Goal: Information Seeking & Learning: Learn about a topic

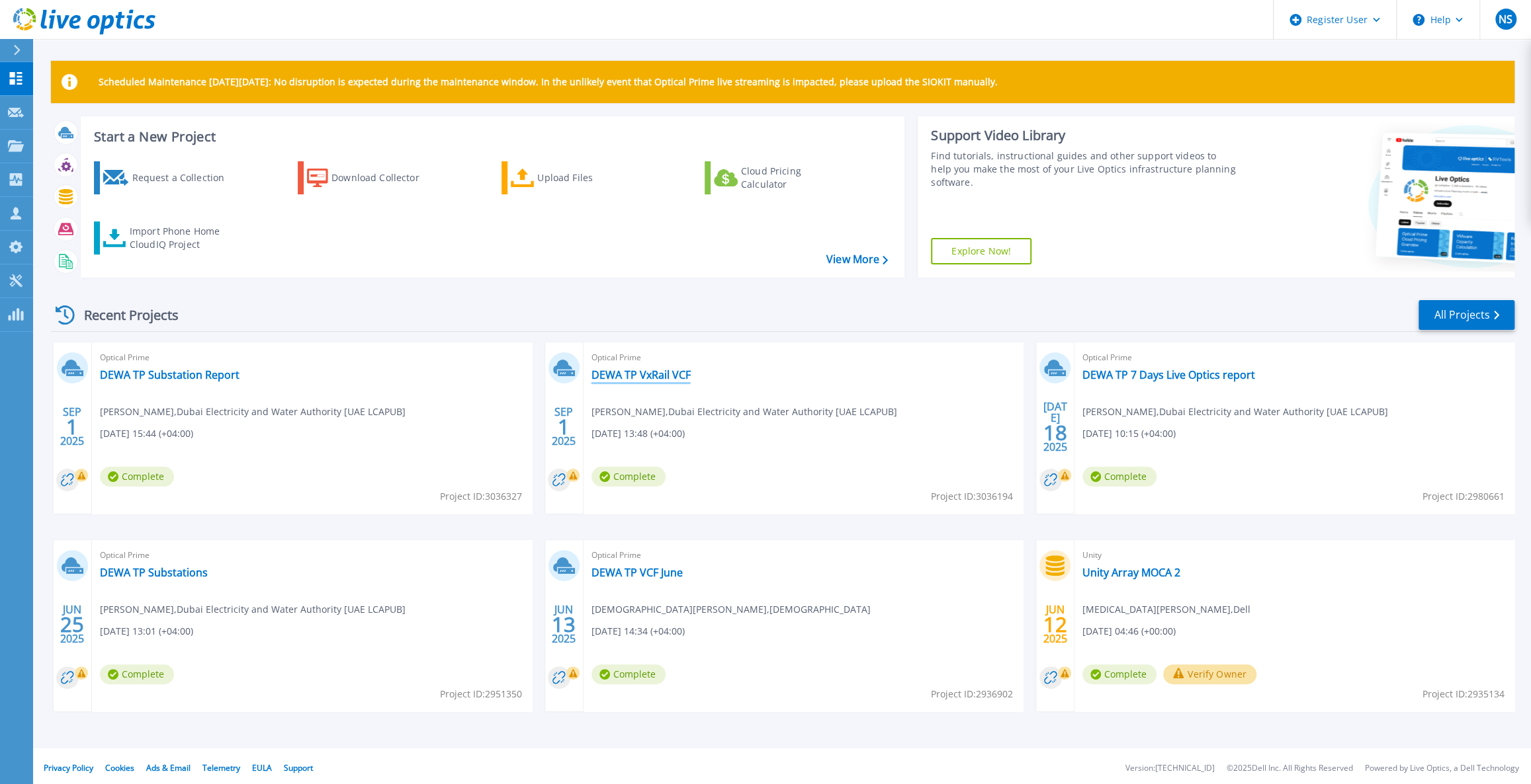
click at [651, 379] on link "DEWA TP VxRail VCF" at bounding box center [641, 375] width 99 height 13
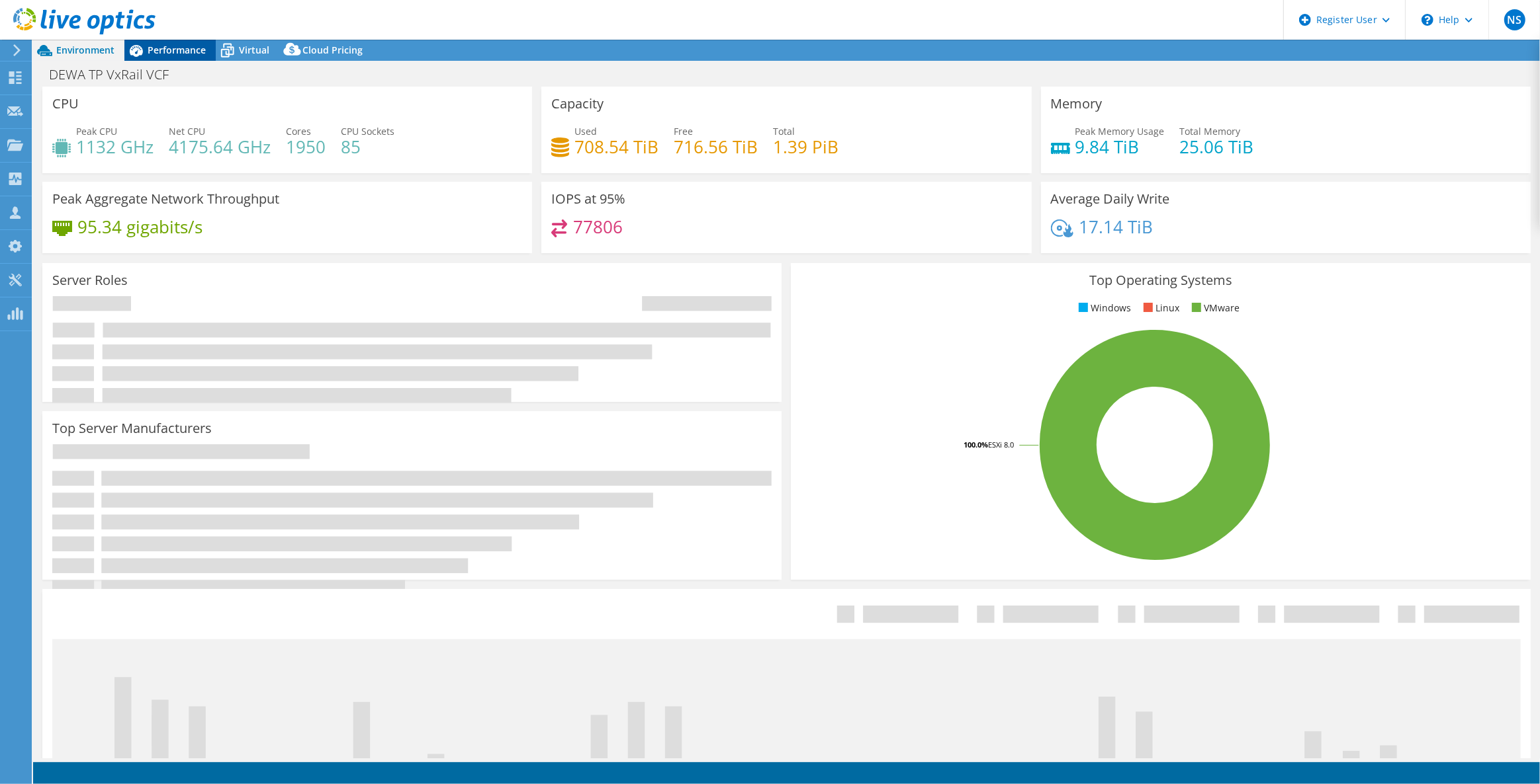
click at [192, 46] on span "Performance" at bounding box center [176, 49] width 59 height 12
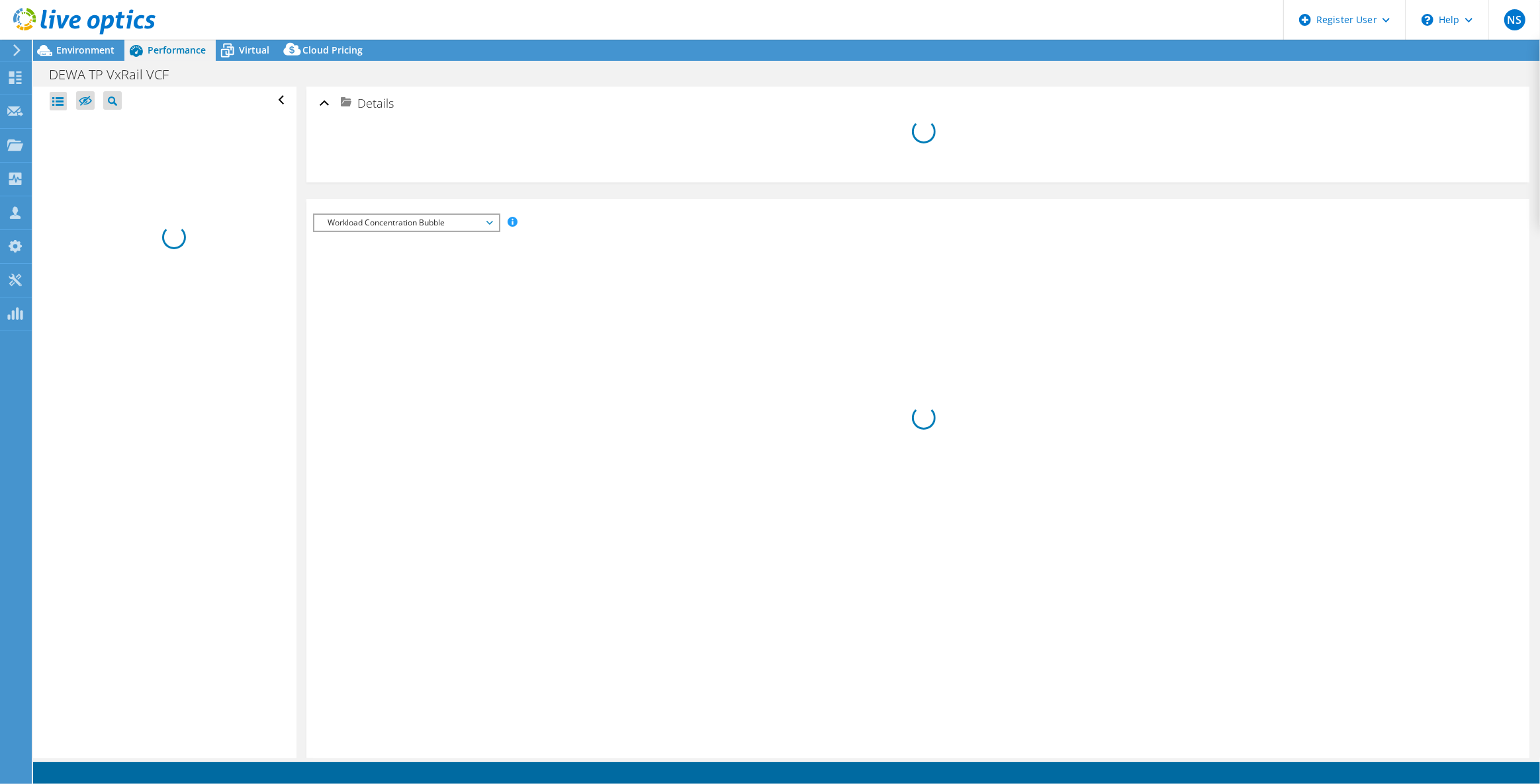
select select "EULondon"
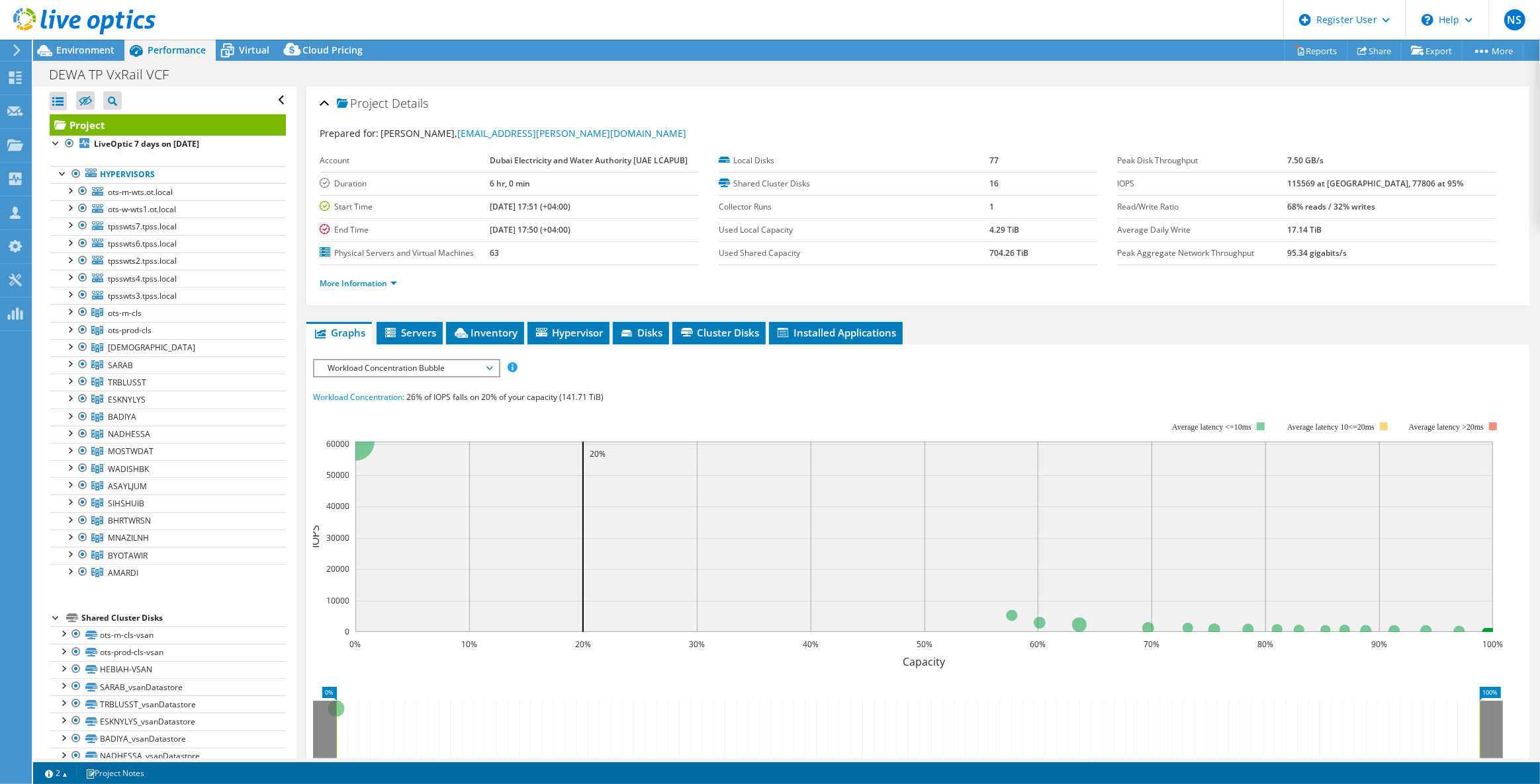
click at [183, 132] on link "Project" at bounding box center [168, 124] width 236 height 21
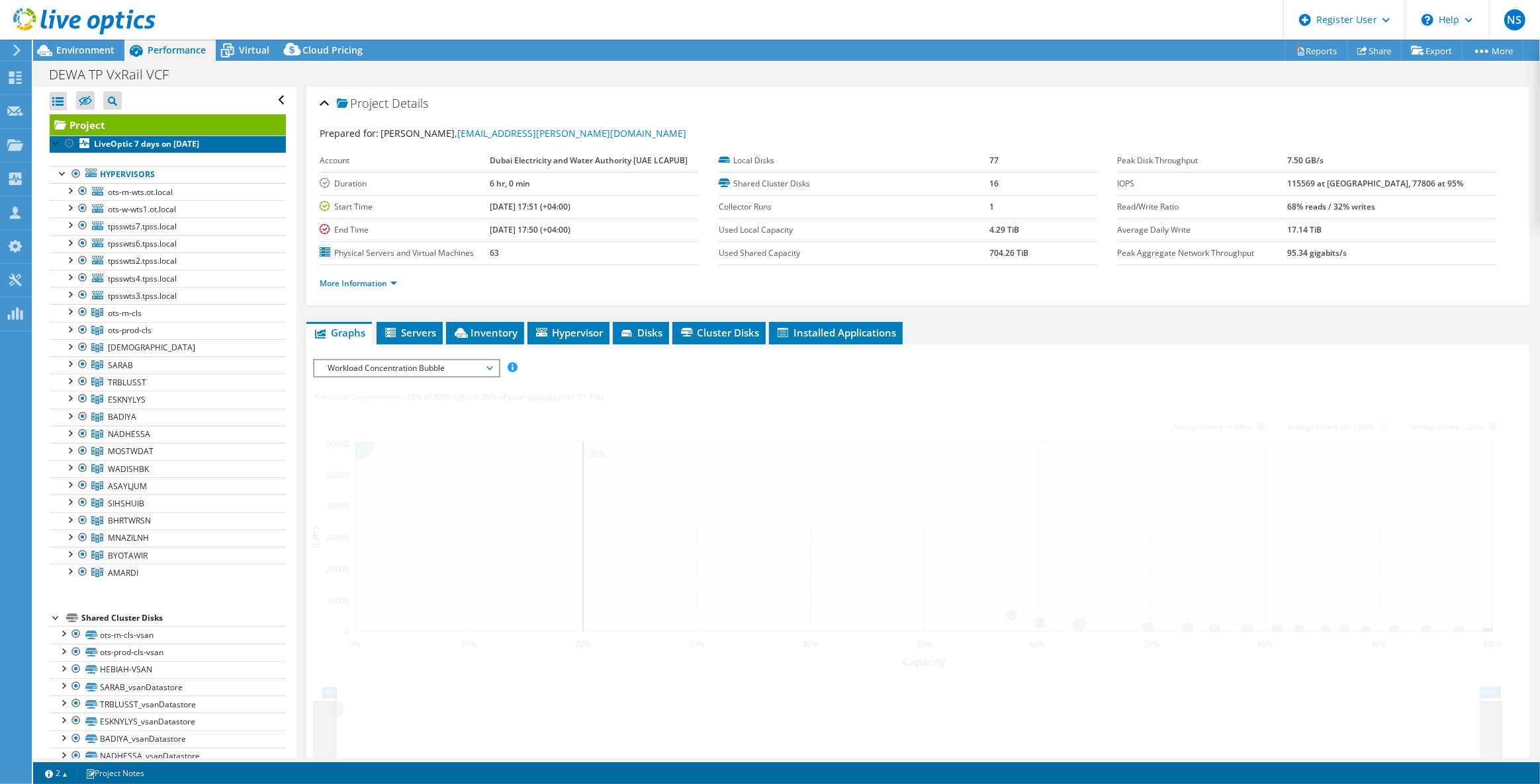
click at [184, 141] on b "LiveOptic 7 days on [DATE]" at bounding box center [147, 144] width 105 height 12
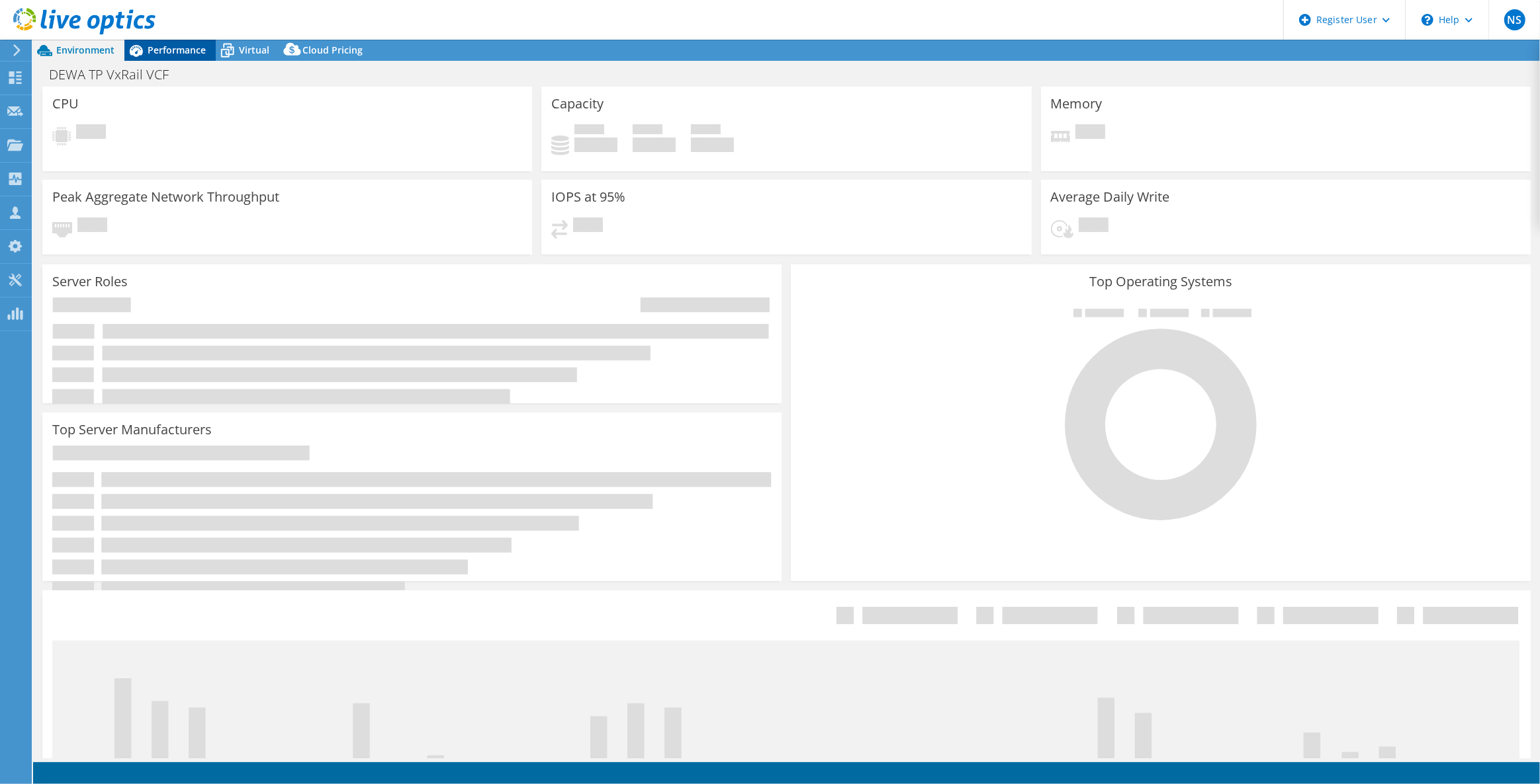
click at [177, 53] on span "Performance" at bounding box center [176, 49] width 59 height 12
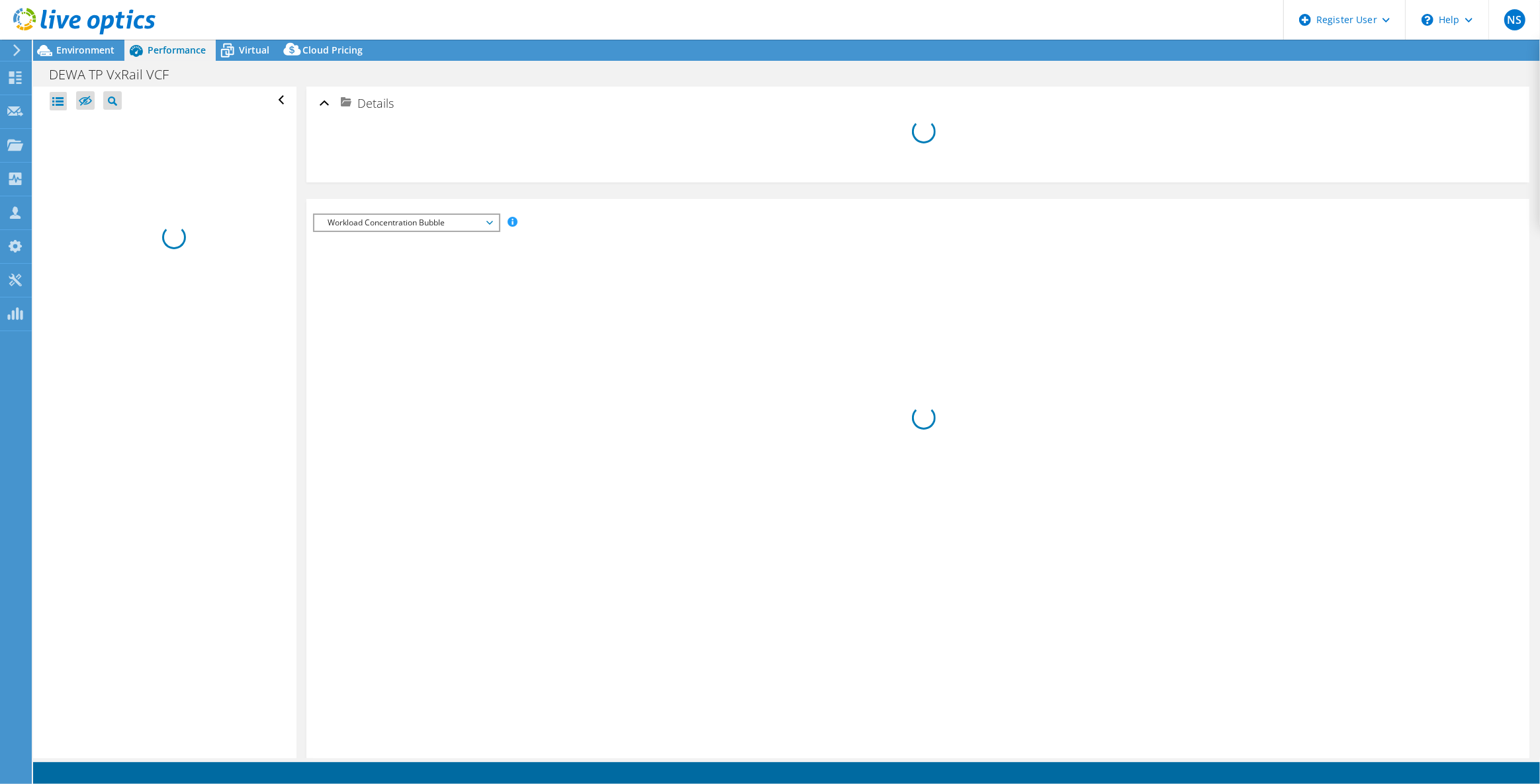
select select "EULondon"
select select "USD"
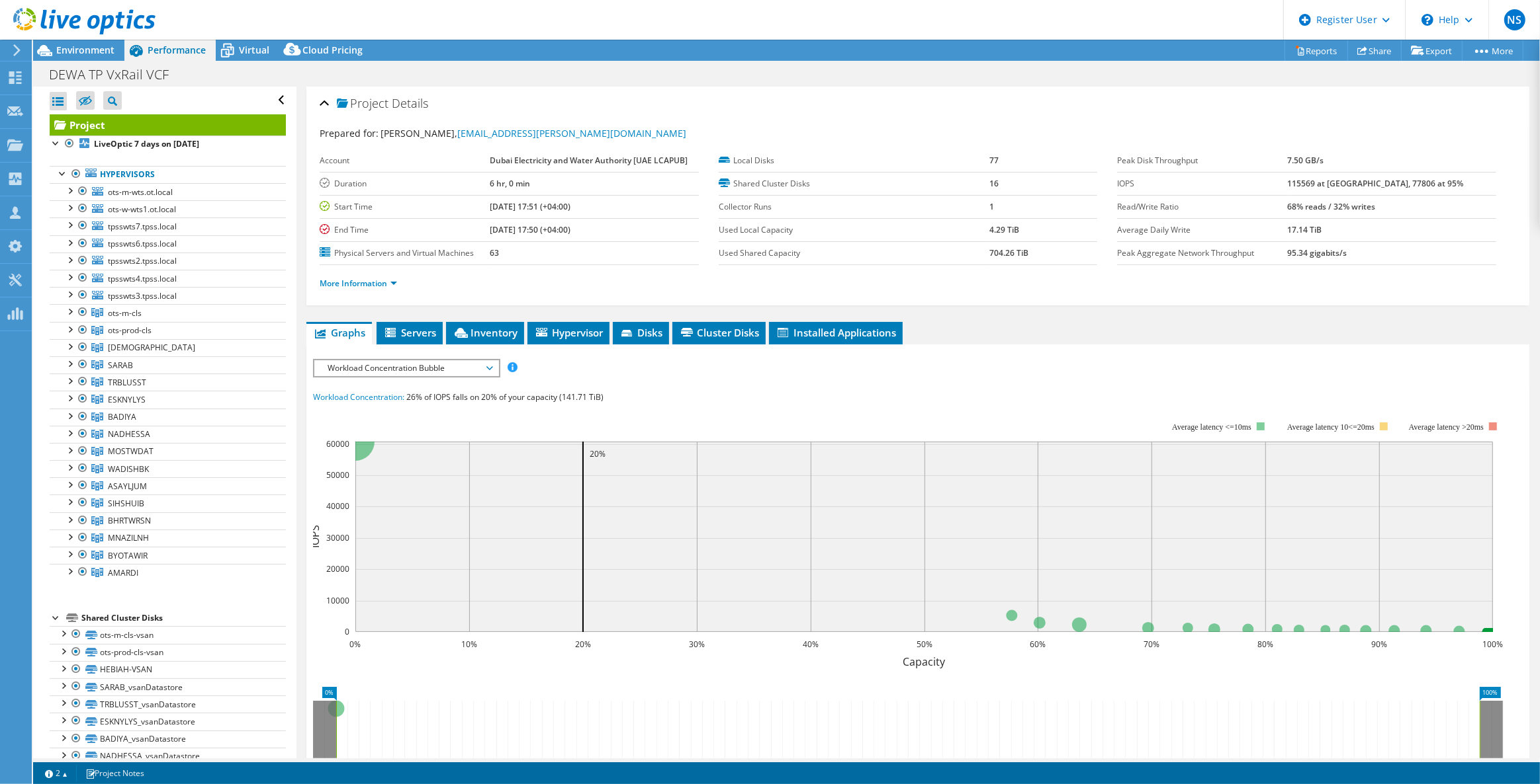
click at [397, 276] on li "More Information" at bounding box center [362, 284] width 85 height 14
click at [390, 278] on link "More Information" at bounding box center [358, 284] width 77 height 12
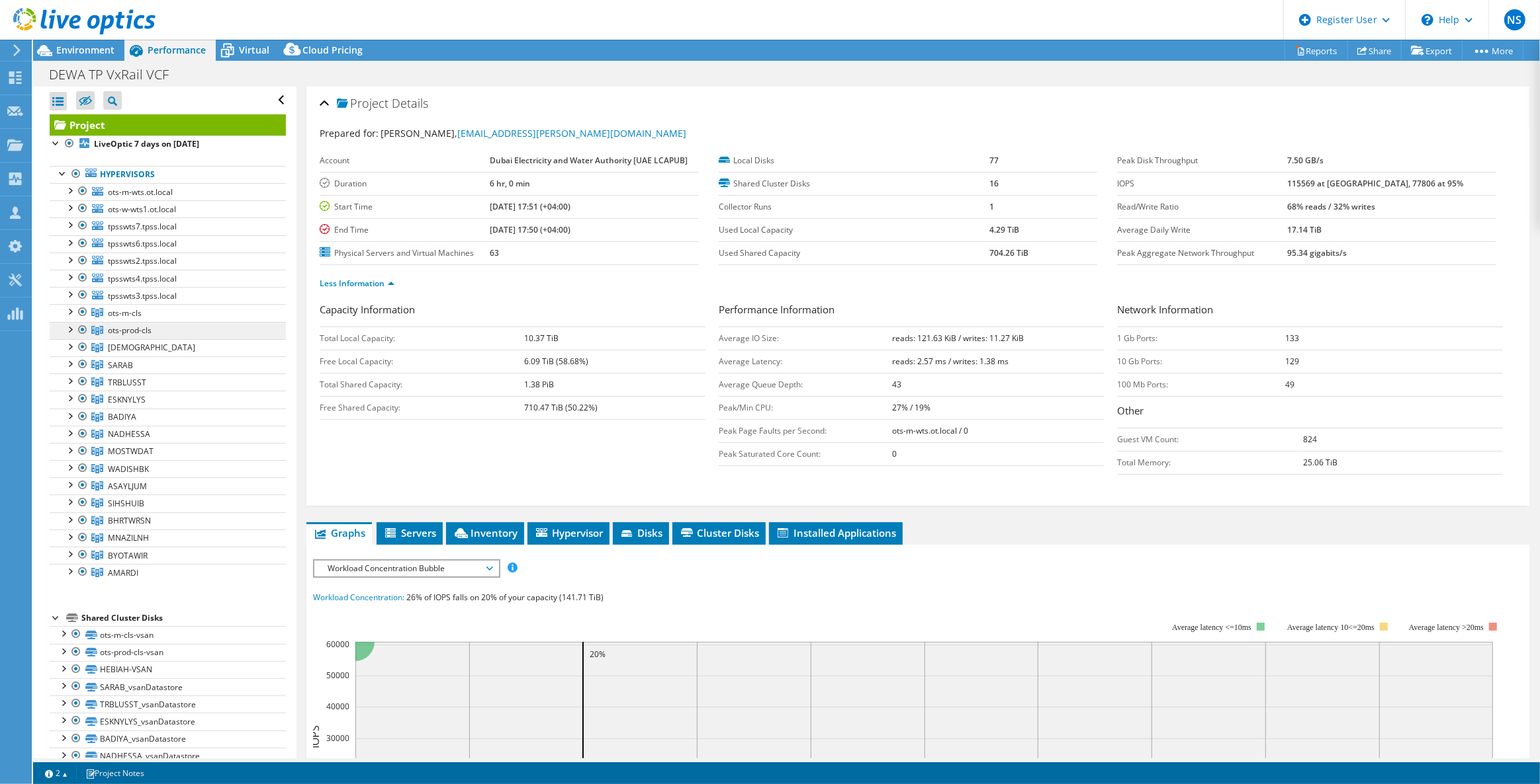
click at [201, 331] on link "ots-prod-cls" at bounding box center [168, 331] width 236 height 17
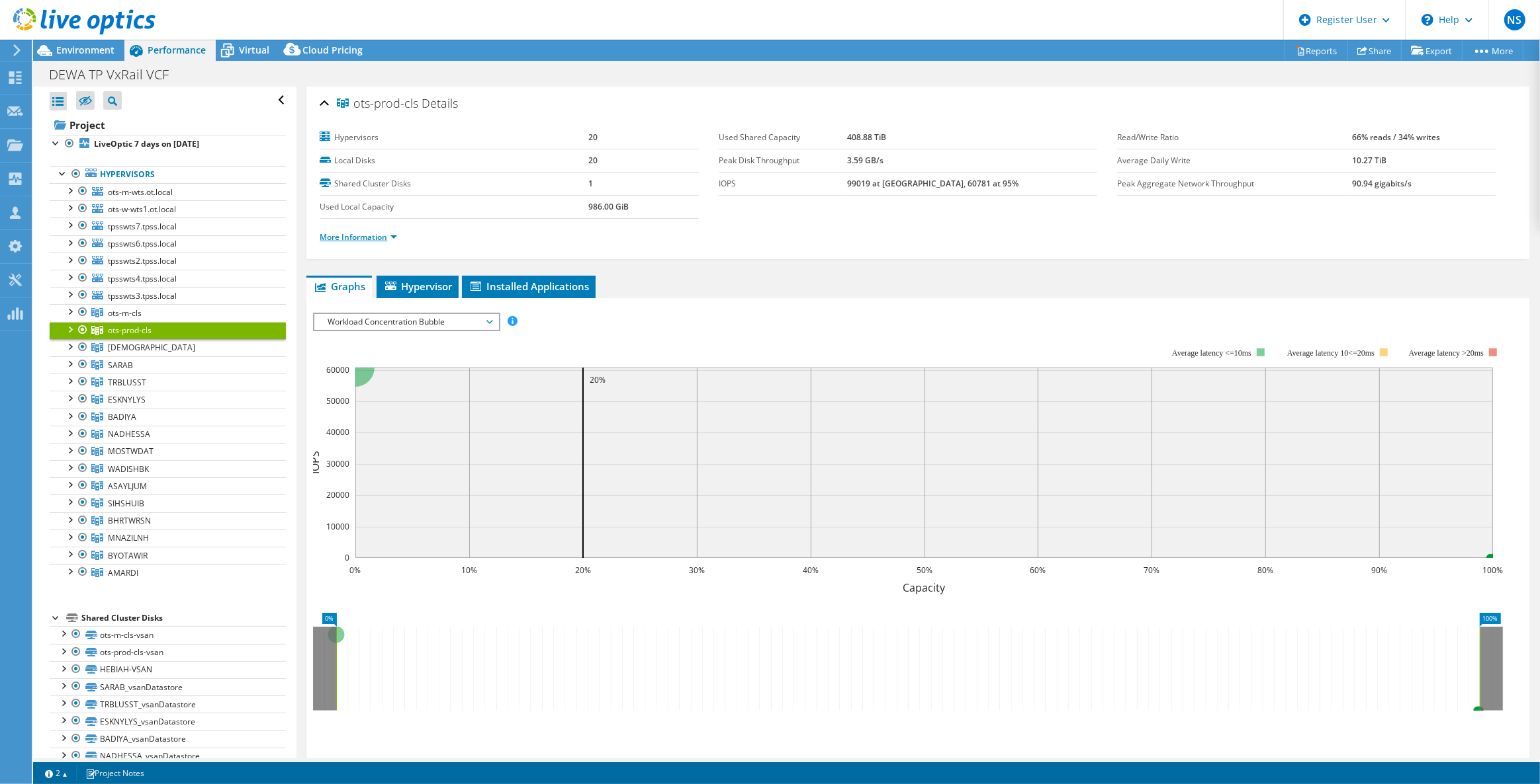
click at [369, 240] on link "More Information" at bounding box center [358, 238] width 77 height 12
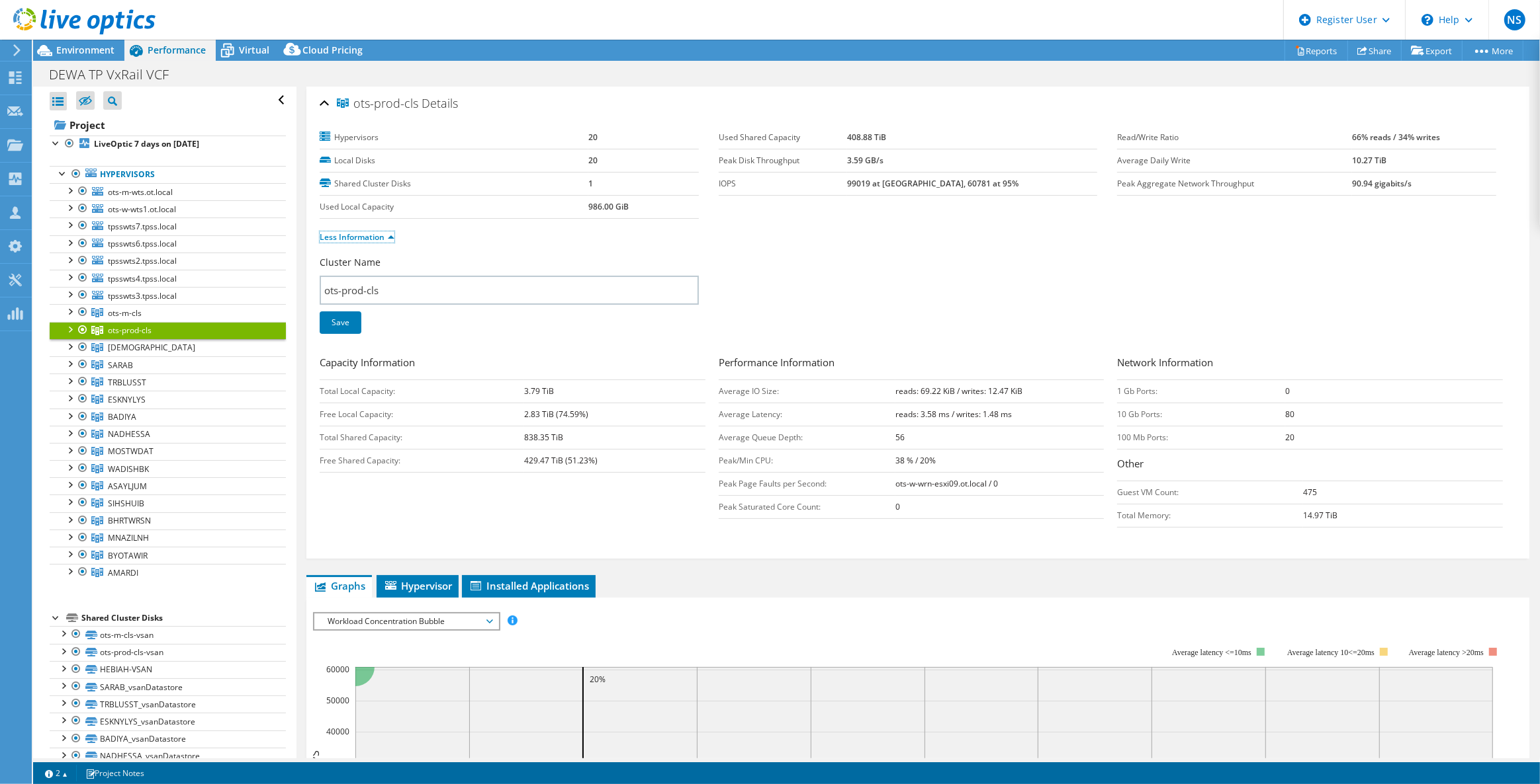
scroll to position [360, 0]
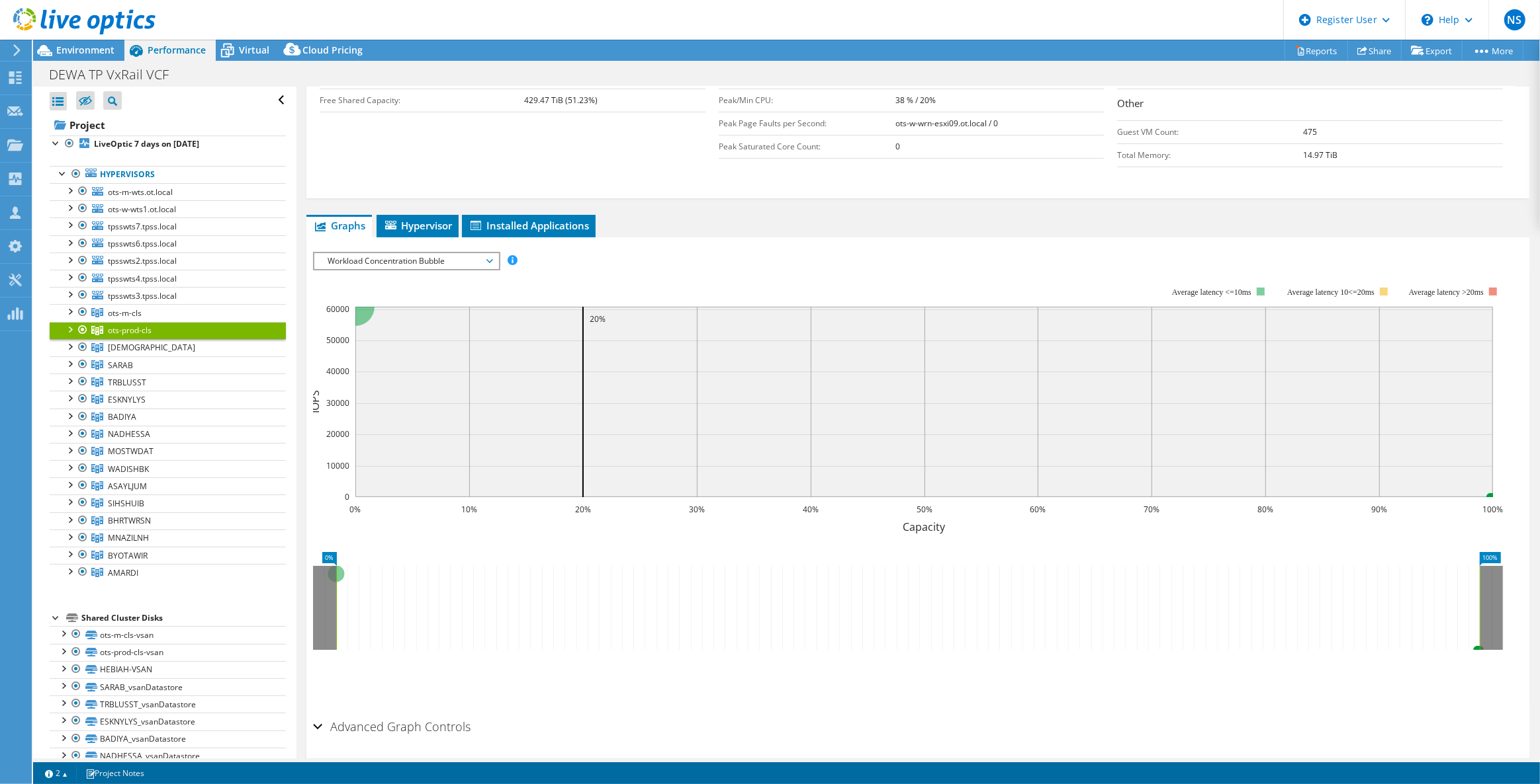
click at [374, 261] on span "Workload Concentration Bubble" at bounding box center [405, 261] width 170 height 16
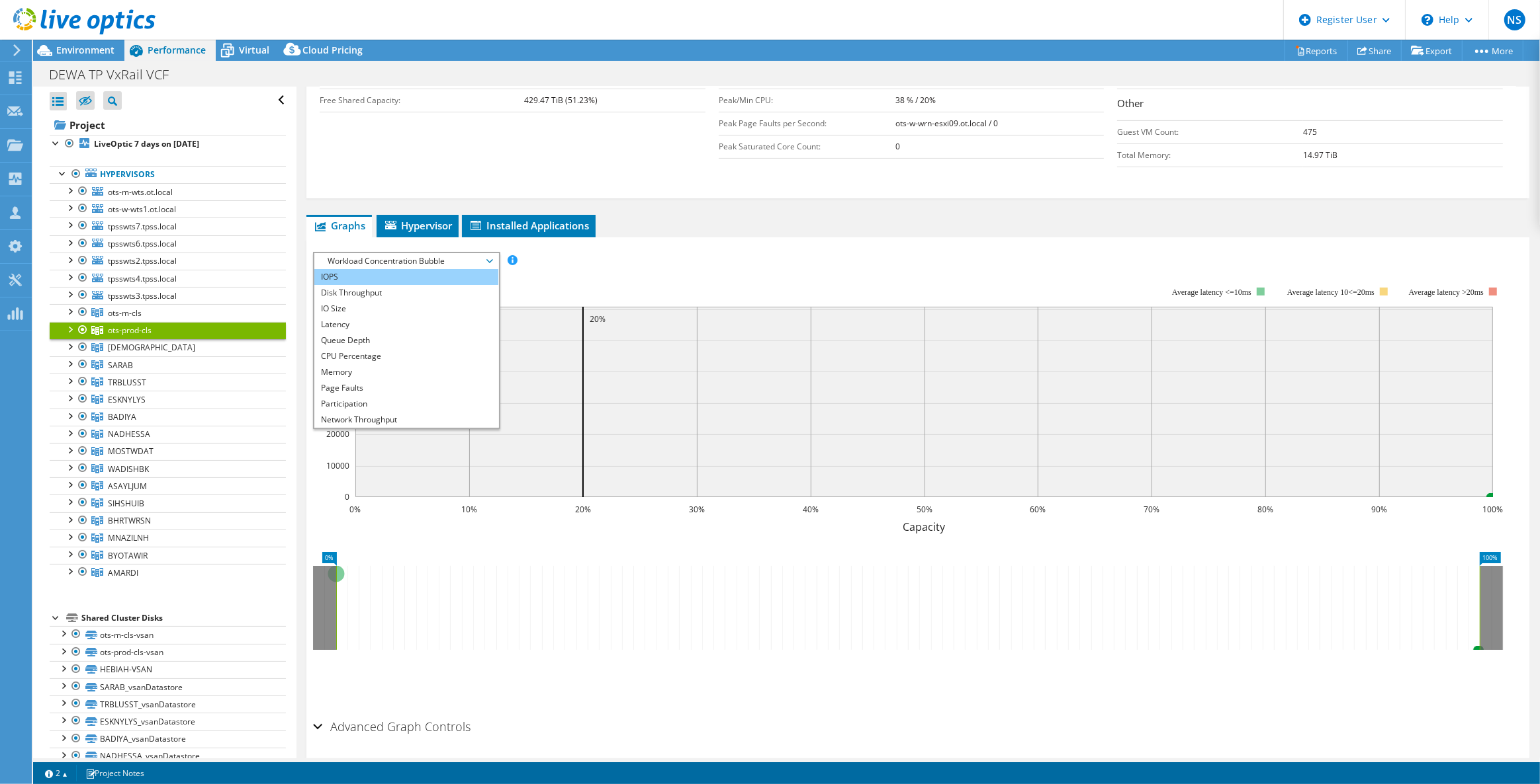
click at [397, 274] on li "IOPS" at bounding box center [406, 277] width 183 height 16
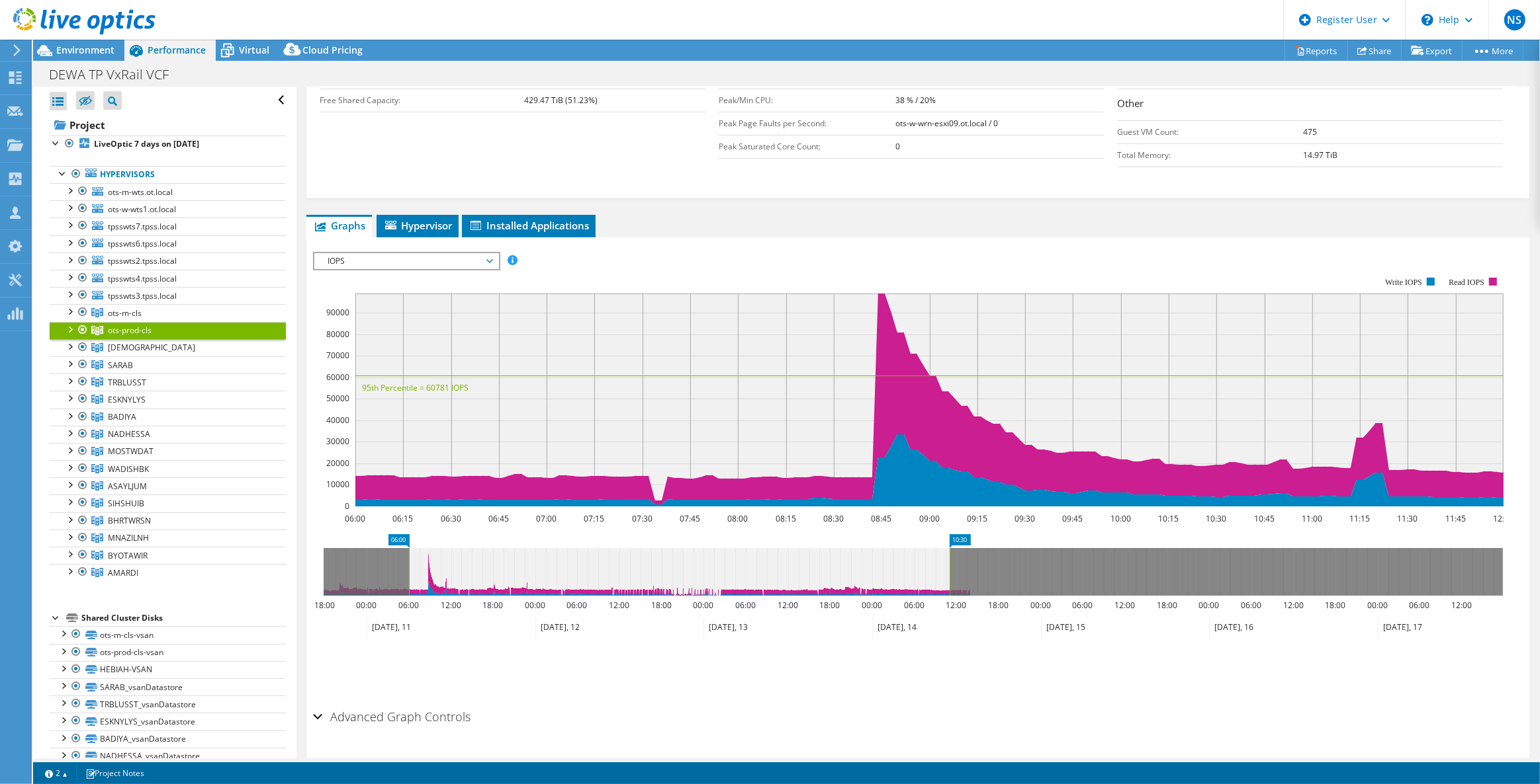
drag, startPoint x: 451, startPoint y: 567, endPoint x: 662, endPoint y: 578, distance: 211.3
click at [952, 577] on rect at bounding box center [949, 572] width 5 height 48
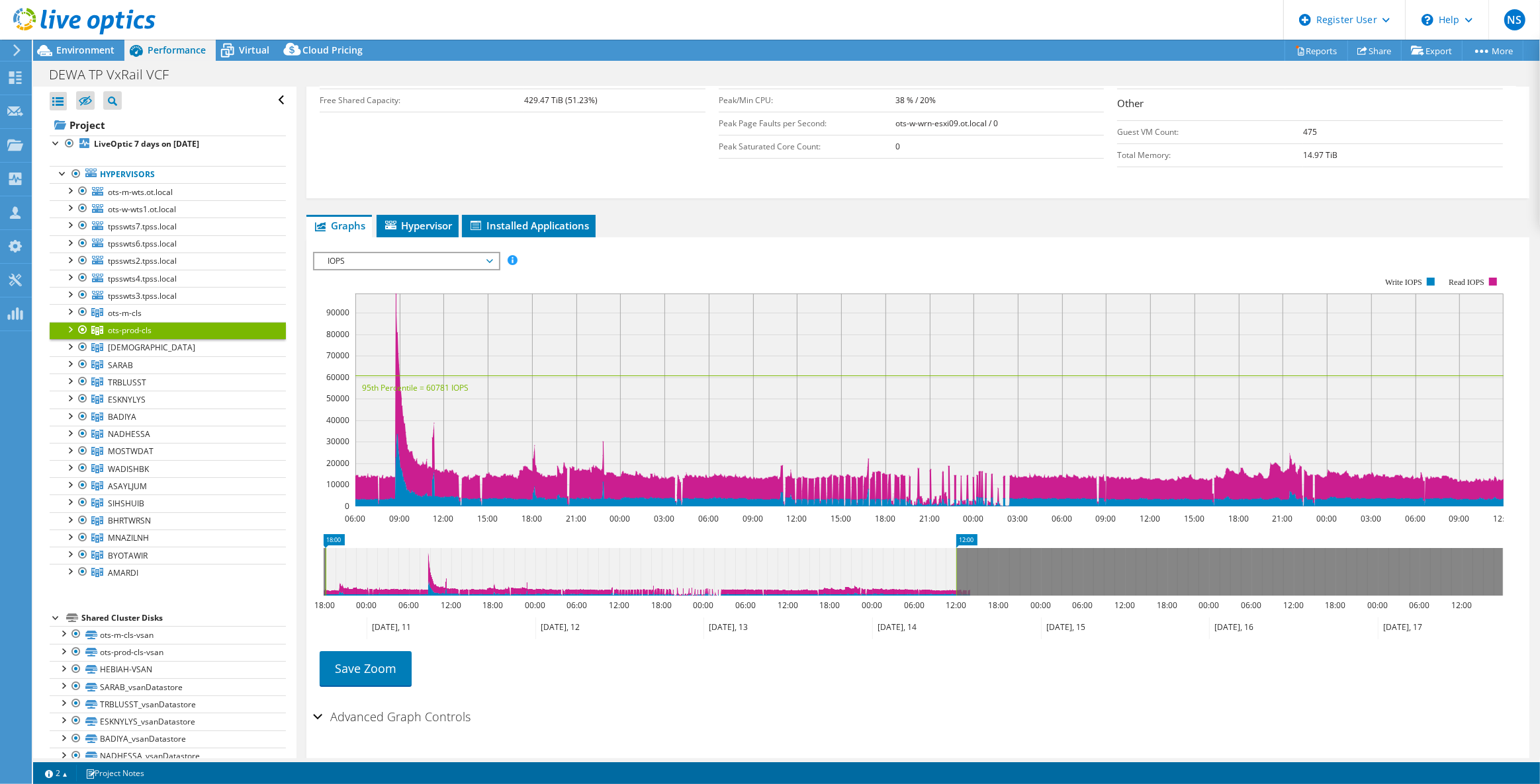
drag, startPoint x: 407, startPoint y: 567, endPoint x: 325, endPoint y: 566, distance: 82.0
click at [325, 566] on rect at bounding box center [325, 572] width 5 height 48
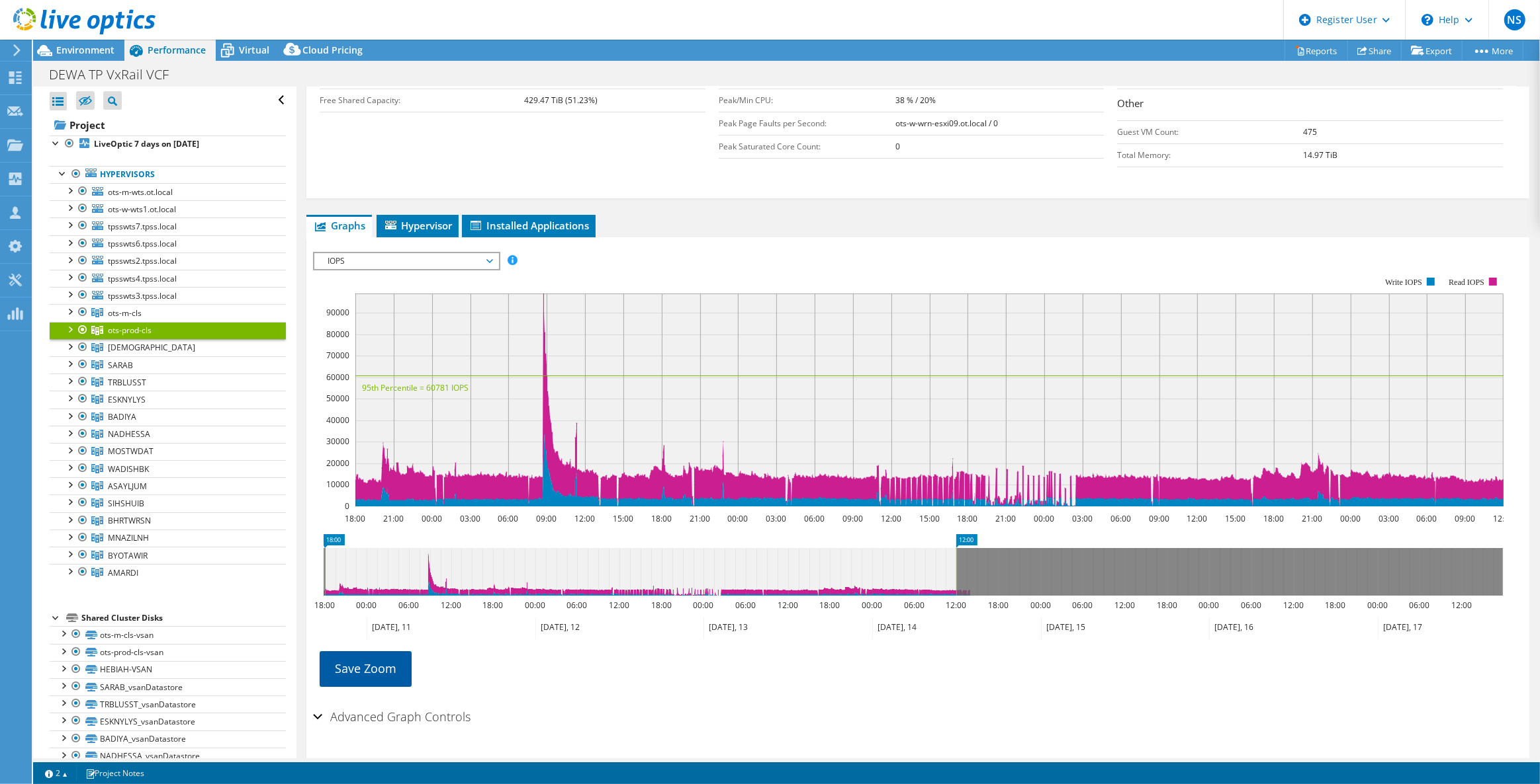
click at [367, 671] on link "Save Zoom" at bounding box center [365, 668] width 92 height 35
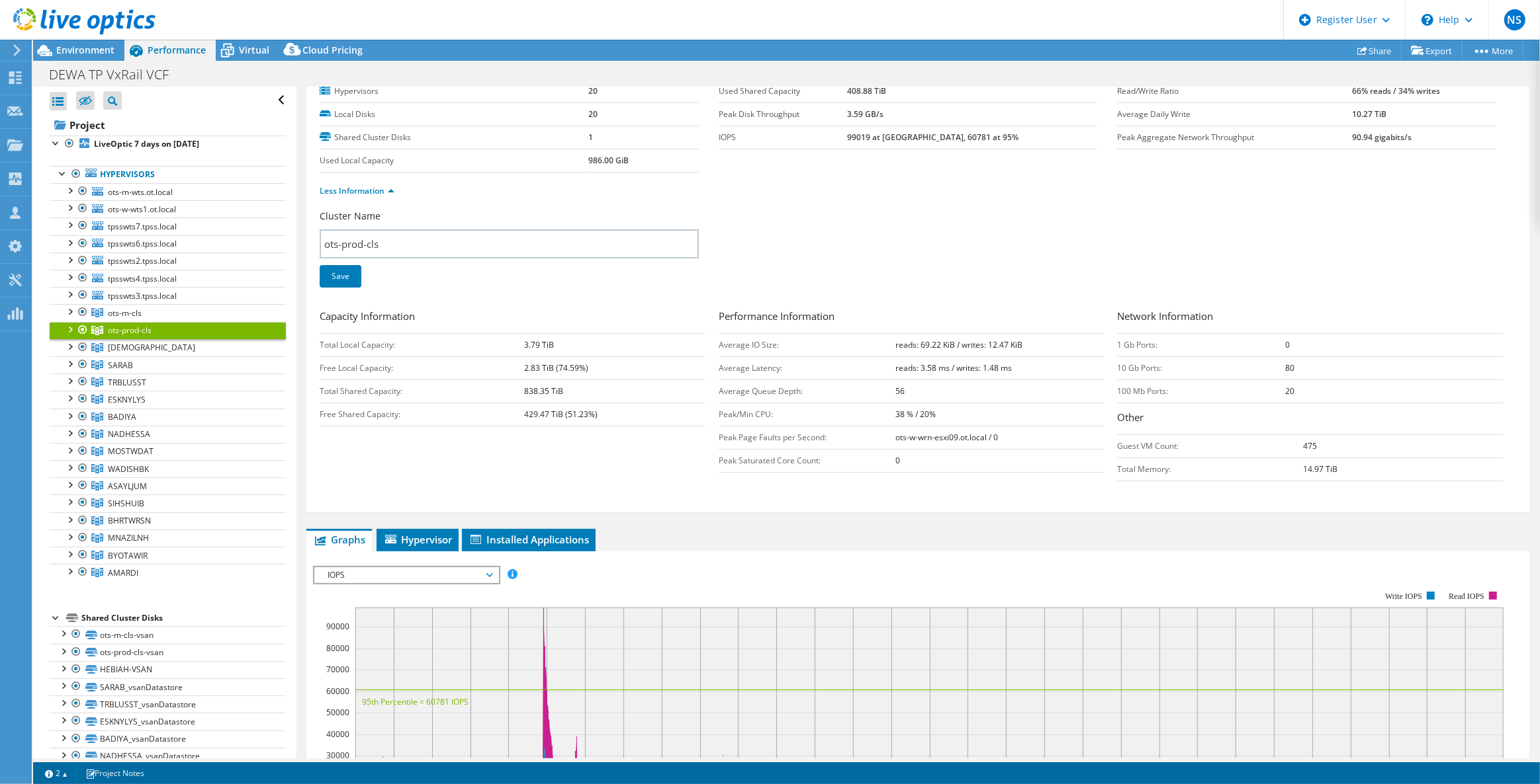
scroll to position [0, 0]
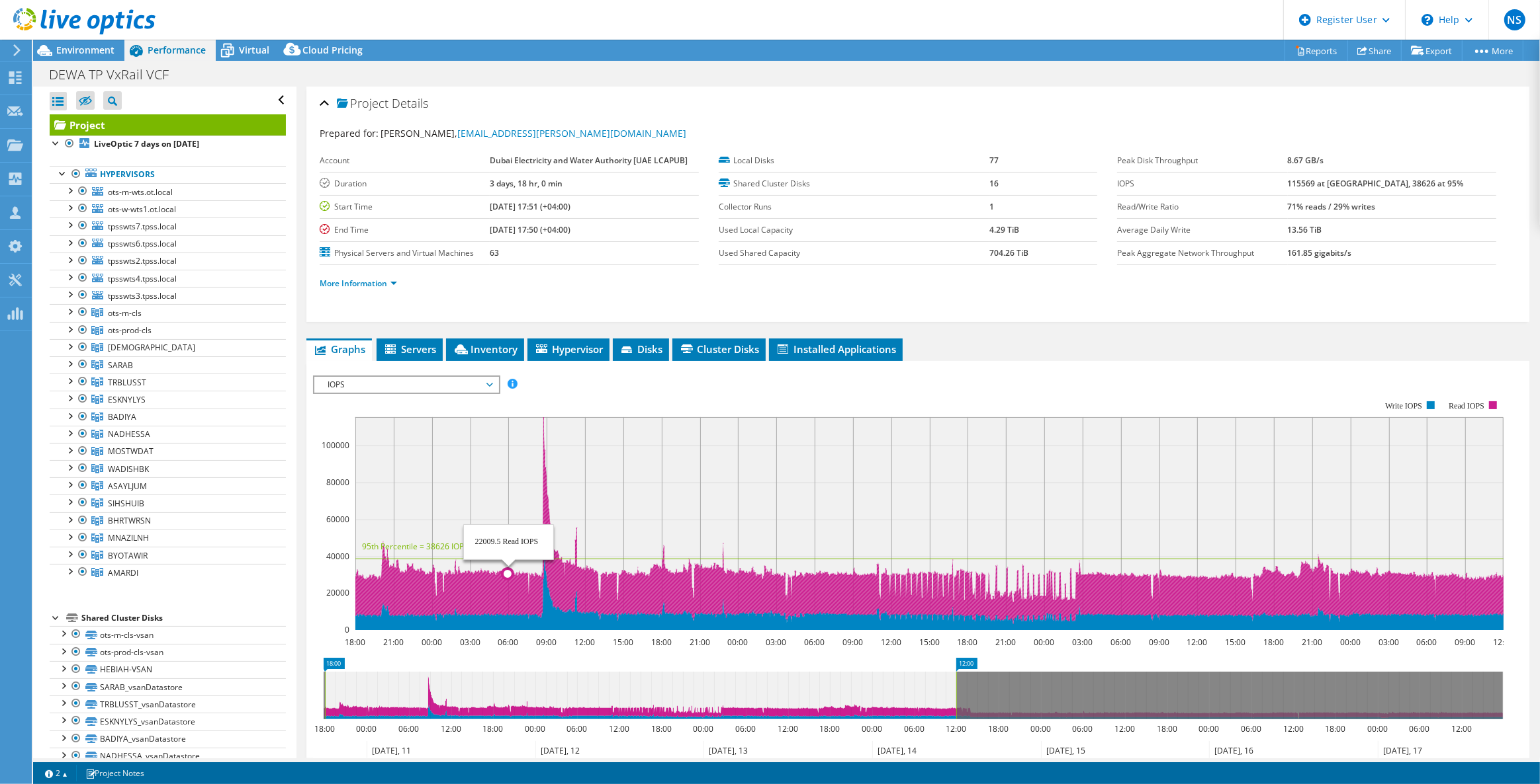
click at [508, 575] on icon at bounding box center [1424, 523] width 2142 height 213
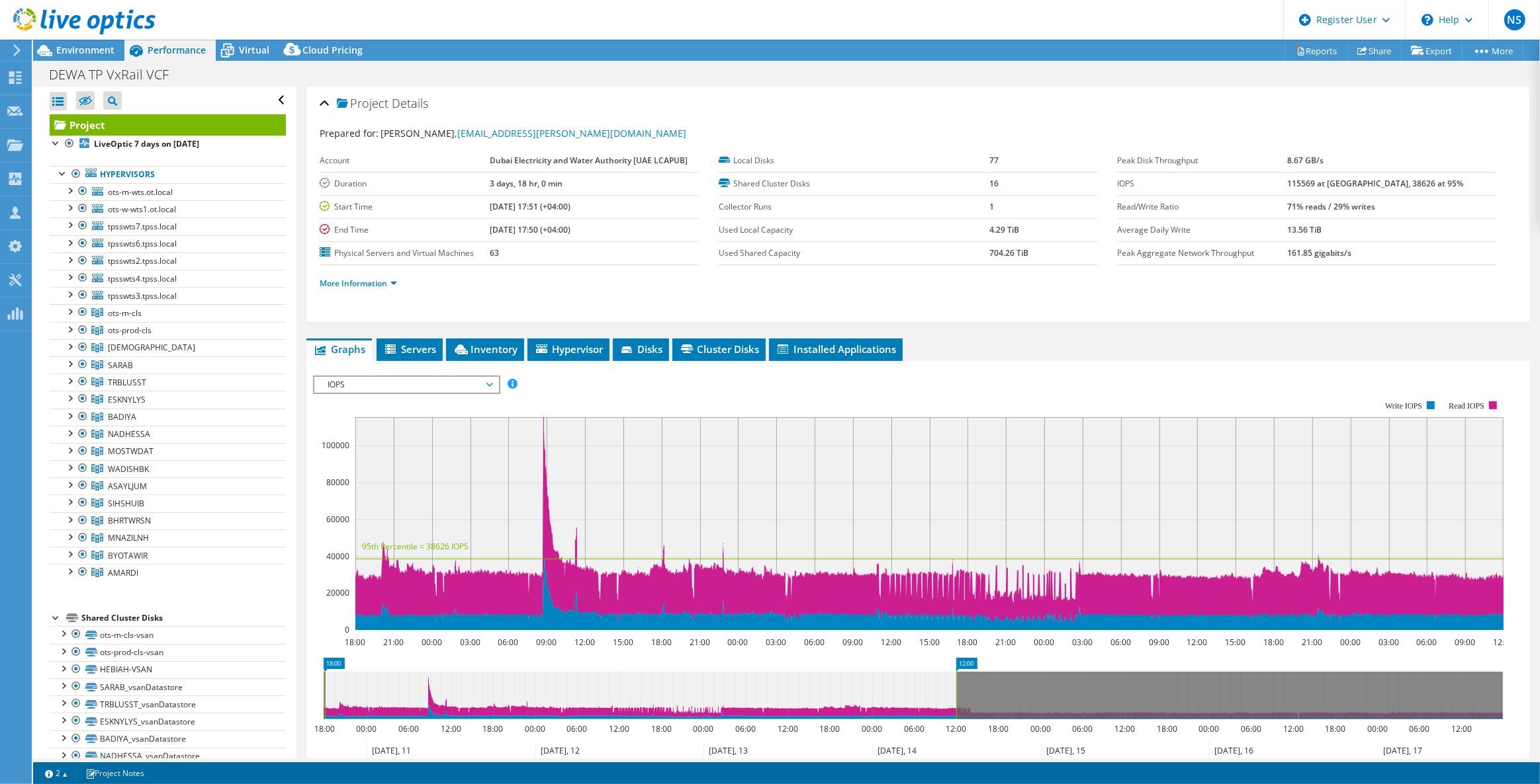
click at [384, 287] on li "More Information" at bounding box center [362, 284] width 85 height 14
click at [227, 325] on link "ots-prod-cls" at bounding box center [168, 331] width 236 height 17
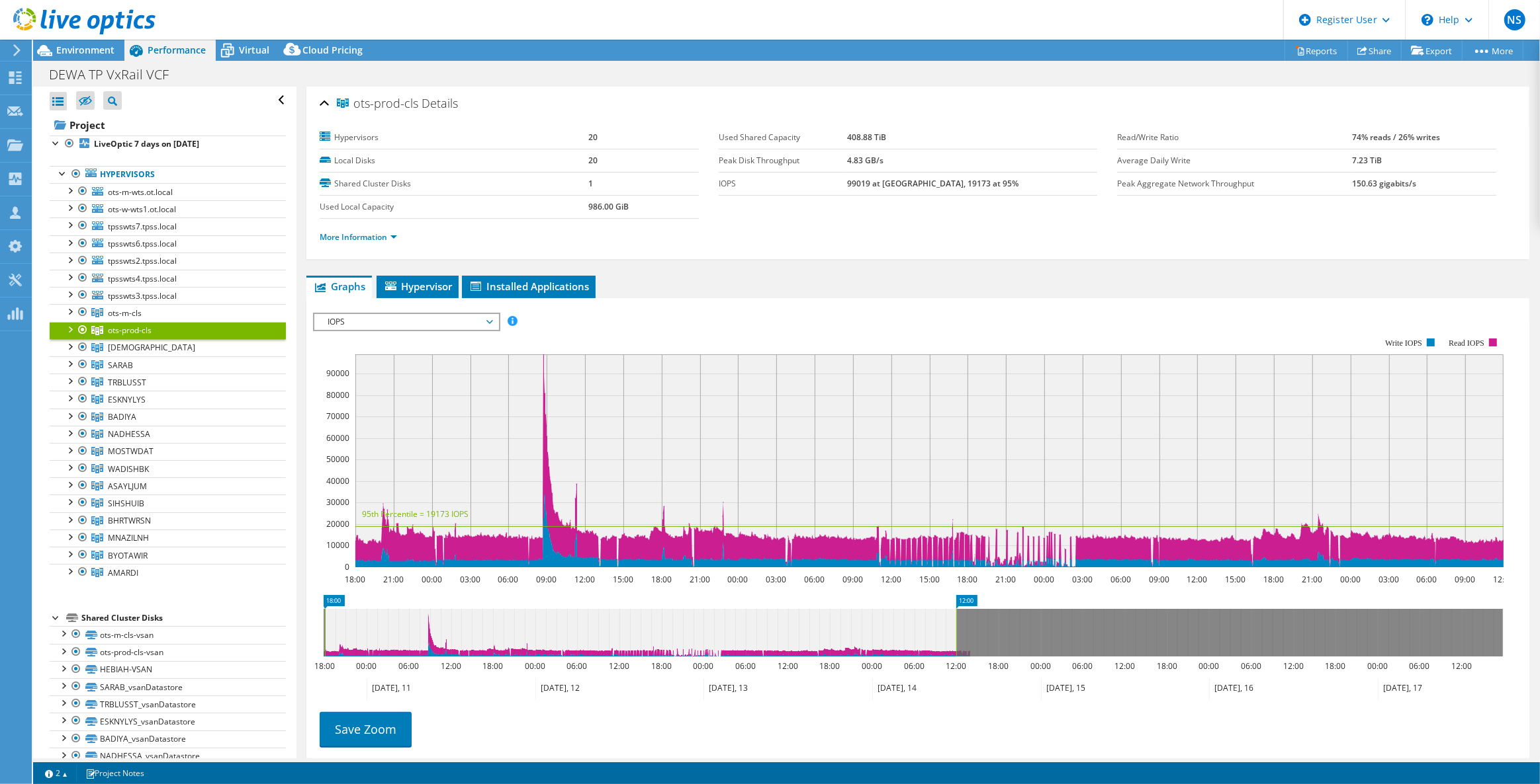
click at [377, 241] on li "More Information" at bounding box center [362, 238] width 85 height 14
click at [378, 237] on link "More Information" at bounding box center [358, 238] width 77 height 12
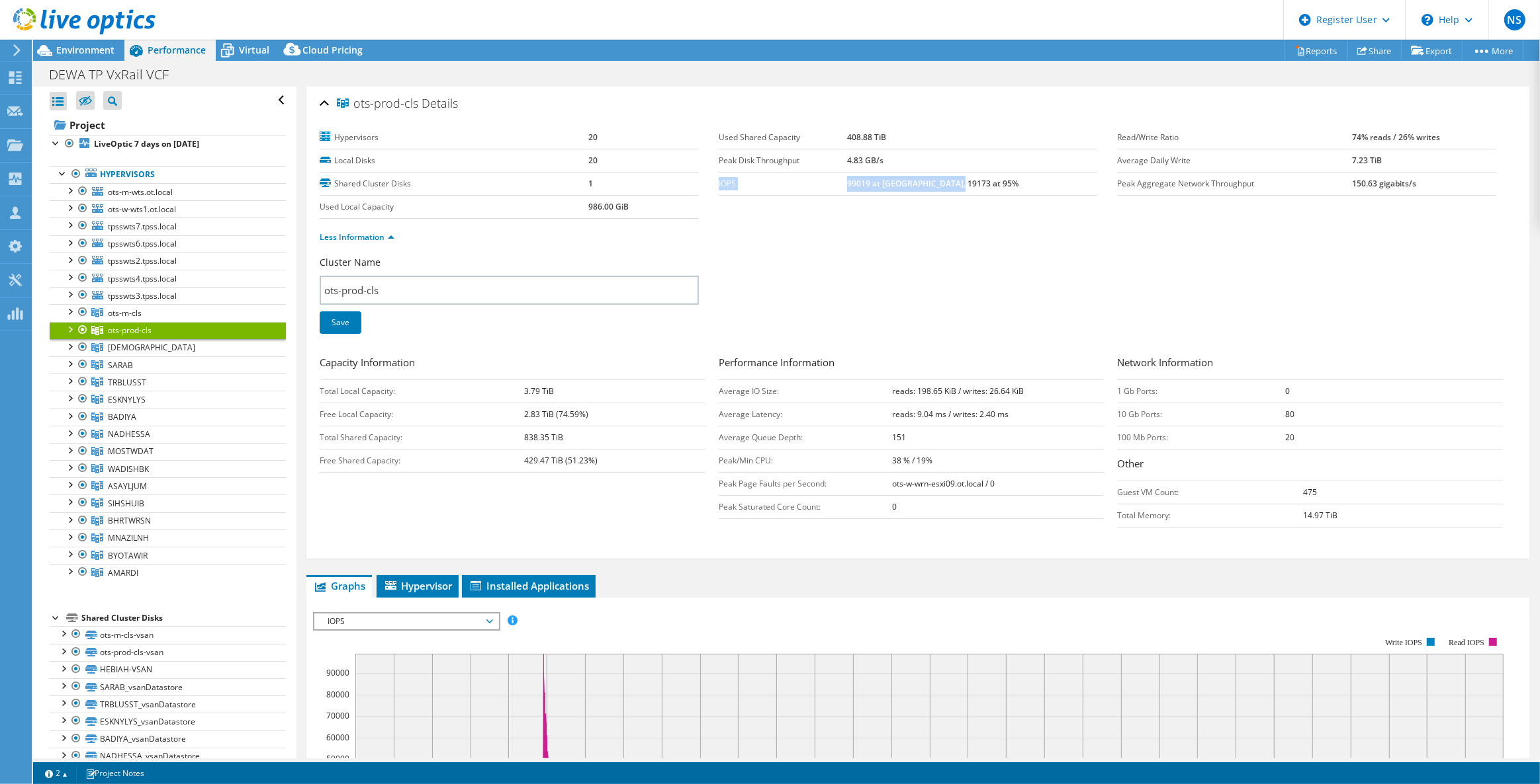
drag, startPoint x: 714, startPoint y: 183, endPoint x: 1000, endPoint y: 183, distance: 286.0
click at [1000, 183] on tr "IOPS 99019 at Peak, 19173 at 95%" at bounding box center [908, 183] width 378 height 23
copy tr "IOPS 99019 at Peak, 19173 at 95%"
click at [836, 284] on div "Cluster Name ots-prod-cls Save" at bounding box center [917, 302] width 1196 height 95
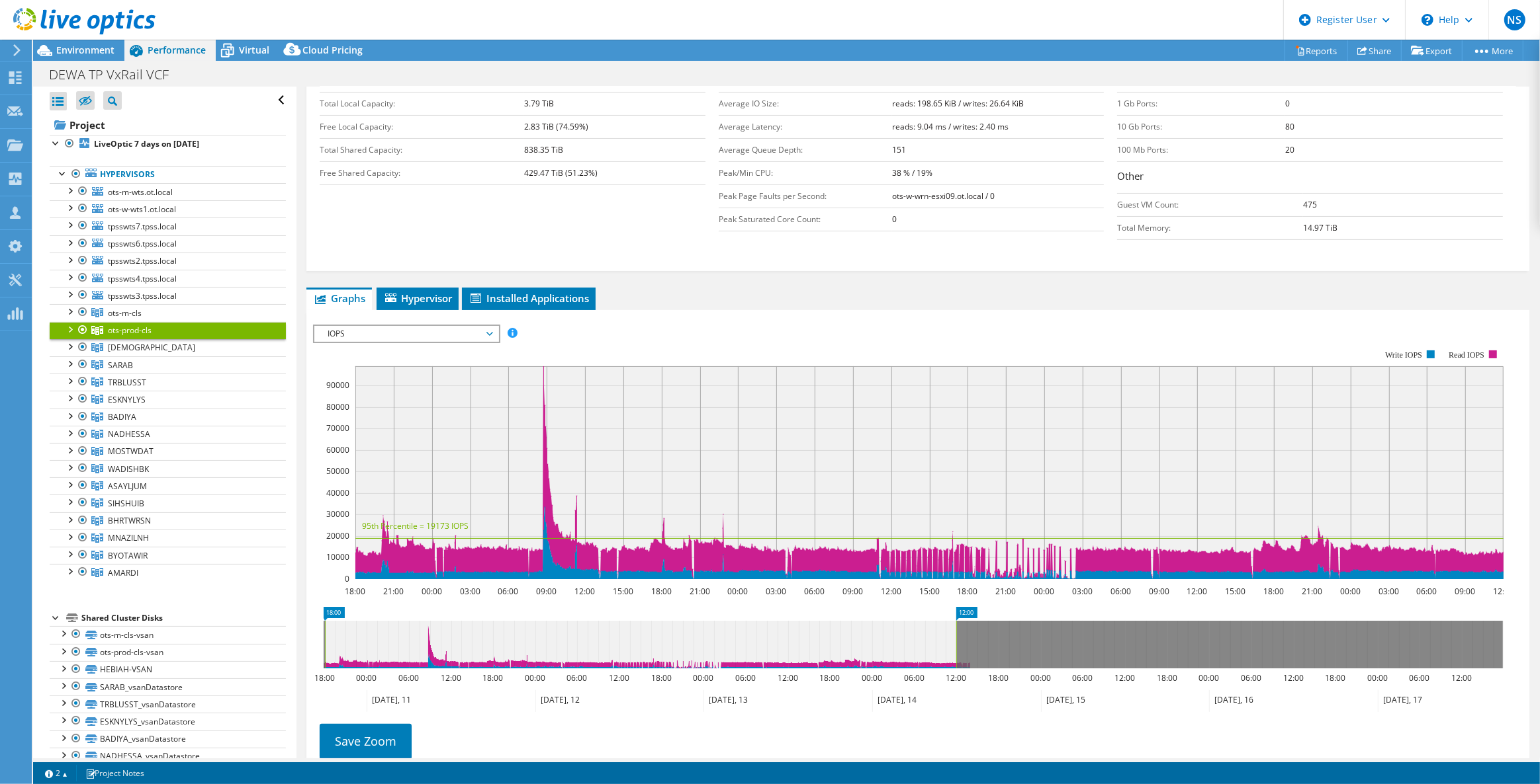
scroll to position [360, 0]
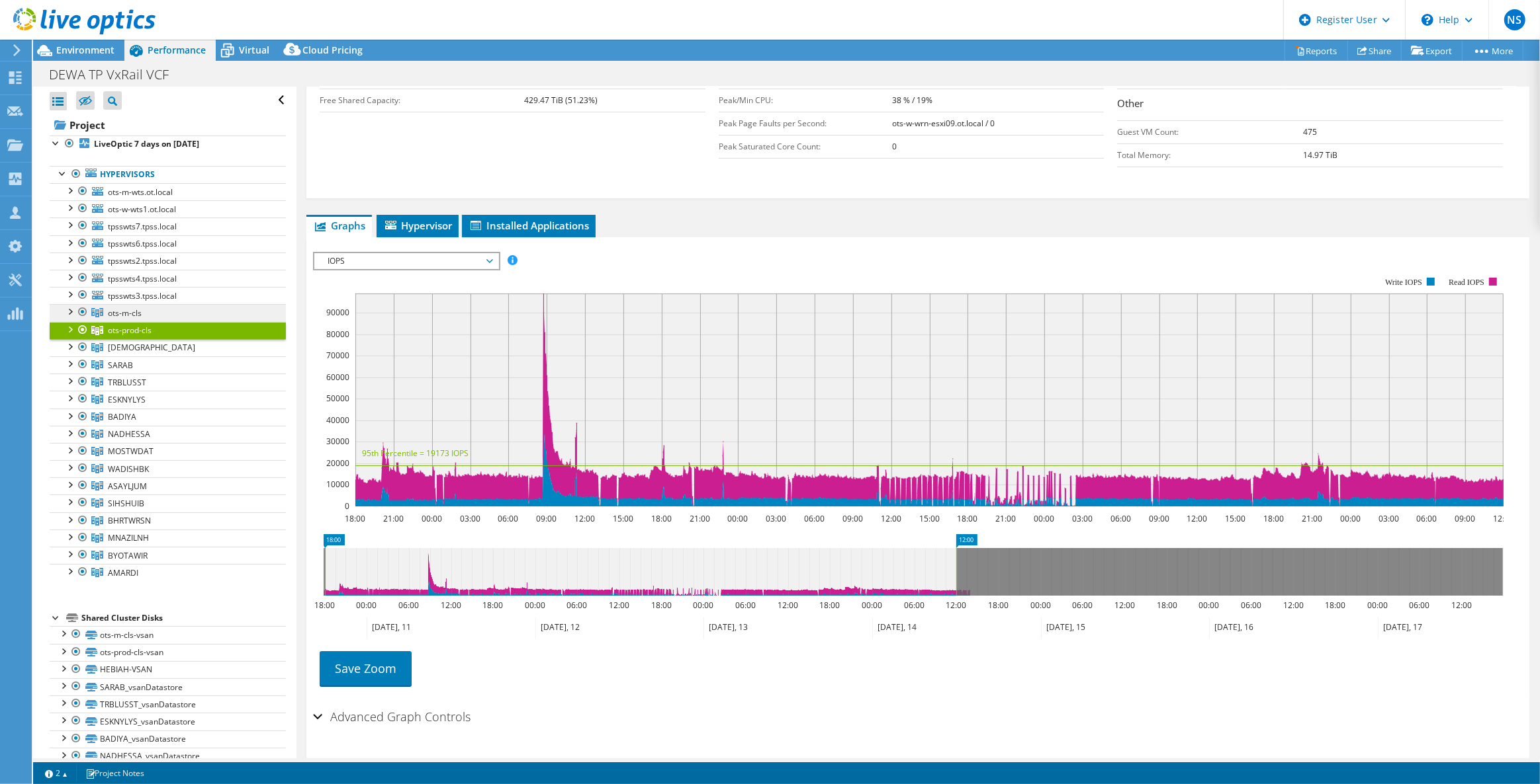
click at [207, 309] on link "ots-m-cls" at bounding box center [168, 313] width 236 height 17
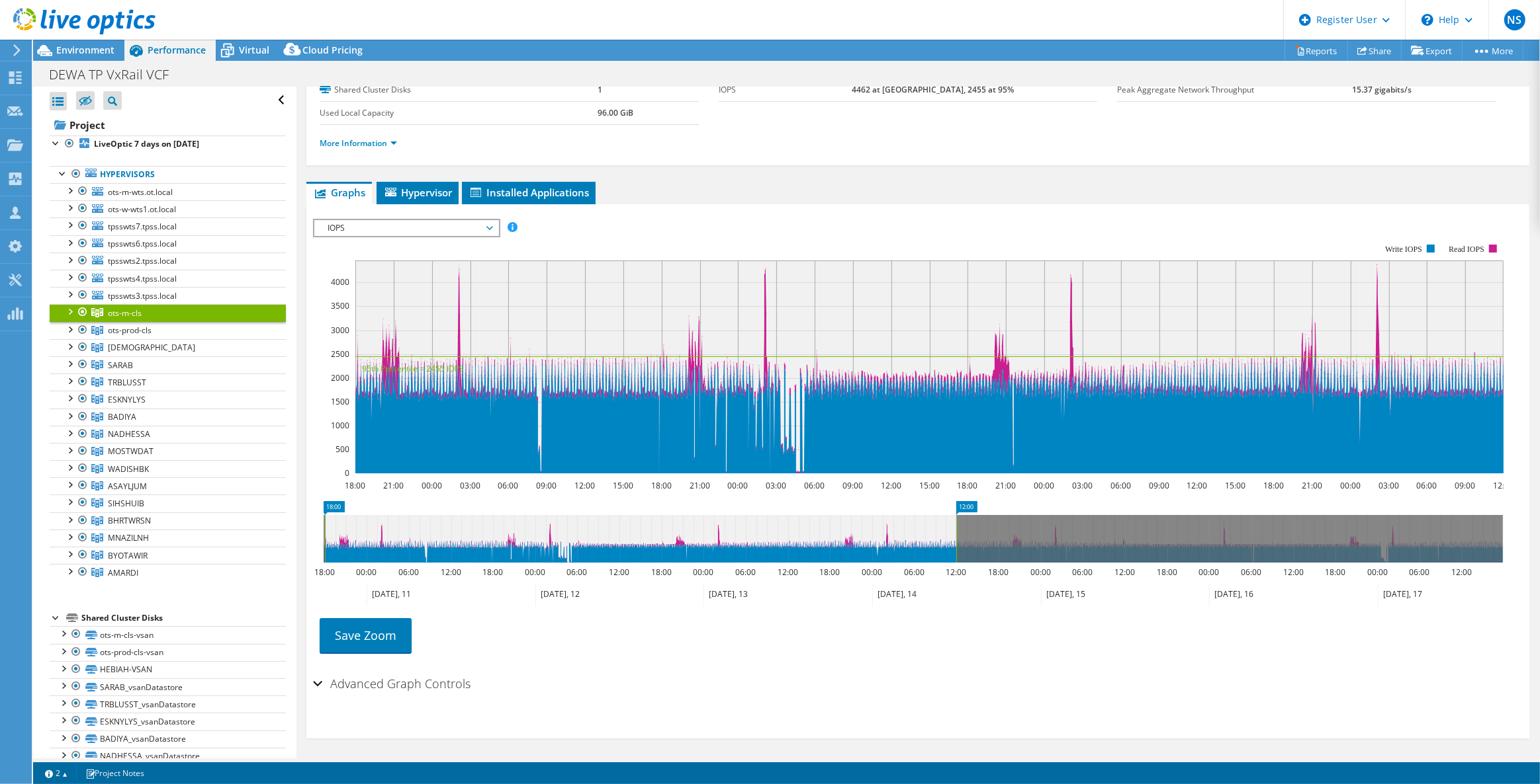
scroll to position [0, 0]
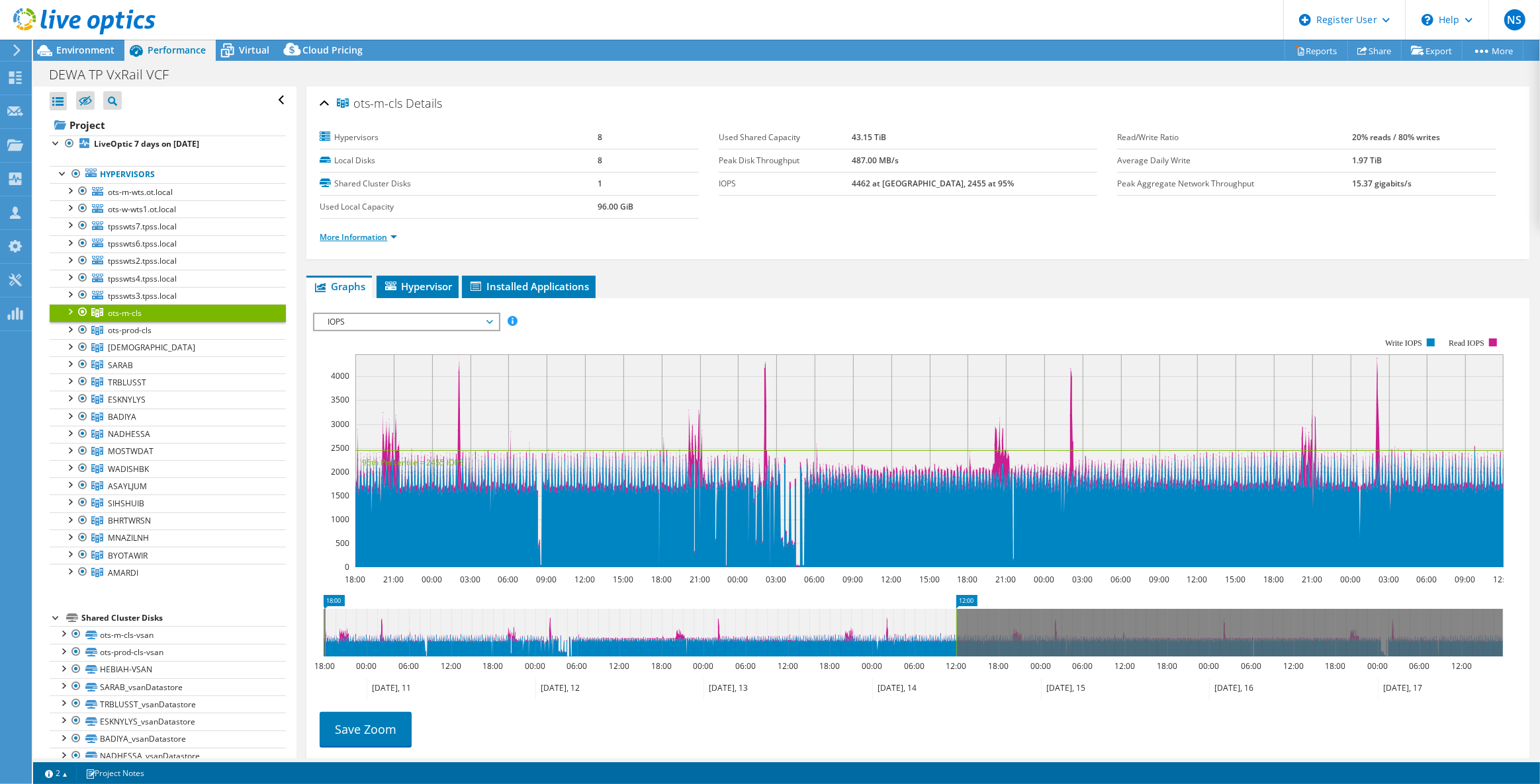
click at [367, 233] on link "More Information" at bounding box center [358, 238] width 77 height 12
